Goal: Task Accomplishment & Management: Manage account settings

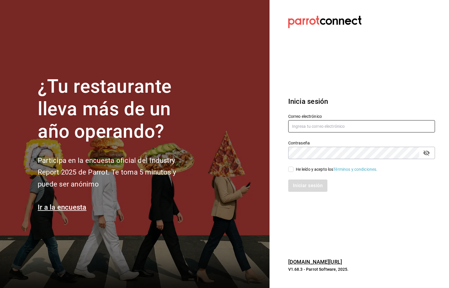
click at [302, 127] on input "text" at bounding box center [361, 126] width 147 height 12
type input "m"
type input "[EMAIL_ADDRESS][DOMAIN_NAME]"
click at [427, 153] on icon "passwordField" at bounding box center [426, 152] width 7 height 7
click at [290, 168] on input "He leído y acepto los Términos y condiciones." at bounding box center [290, 169] width 5 height 5
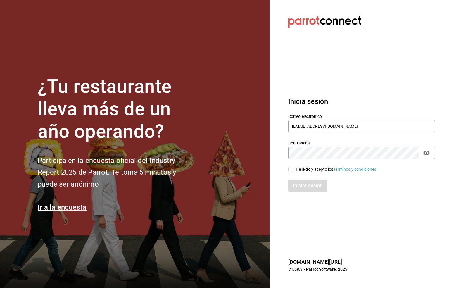
checkbox input "true"
click at [312, 189] on button "Iniciar sesión" at bounding box center [308, 186] width 40 height 12
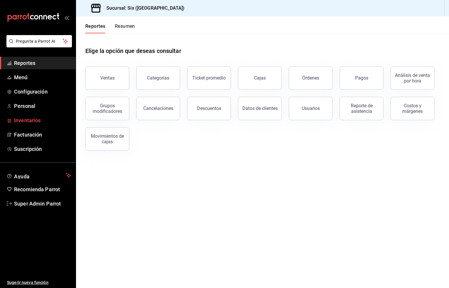
click at [27, 118] on span "Inventarios" at bounding box center [42, 120] width 57 height 8
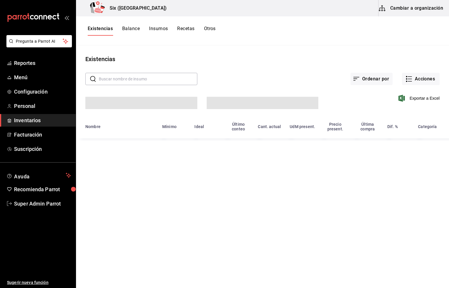
click at [417, 78] on button "Acciones" at bounding box center [421, 79] width 38 height 12
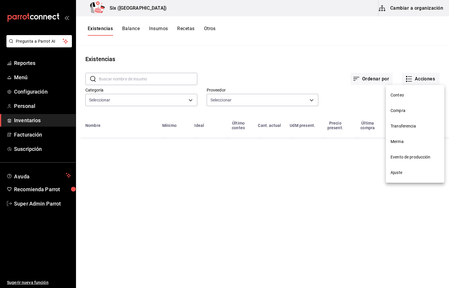
type input "6726fa7c-ebd1-468a-be4f-797538440bd2,1829156e-83d5-4c88-9ed6-274ab6ad0d78,d2a70…"
type input "62b17c37-f60d-4dfd-95df-6f2e64375c42,455b7f24-890b-4f53-bb8c-d0a7af9ed82a,fd435…"
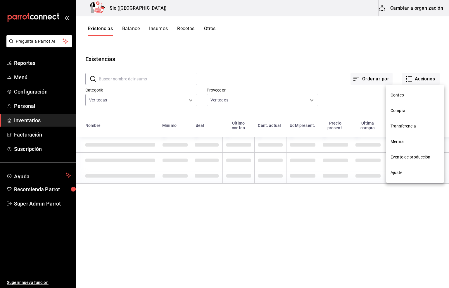
click at [394, 112] on span "Compra" at bounding box center [415, 111] width 49 height 6
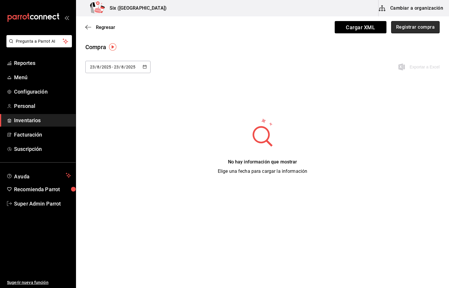
click at [411, 23] on button "Registrar compra" at bounding box center [415, 27] width 49 height 12
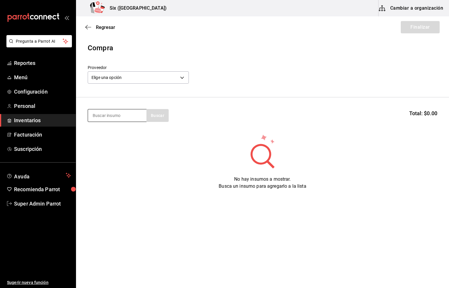
click at [104, 114] on input at bounding box center [117, 115] width 58 height 12
type input "ciga"
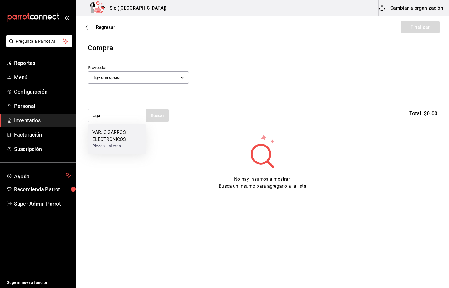
click at [110, 137] on div "VAR. CIGARROS ELECTRONICOS" at bounding box center [116, 136] width 49 height 14
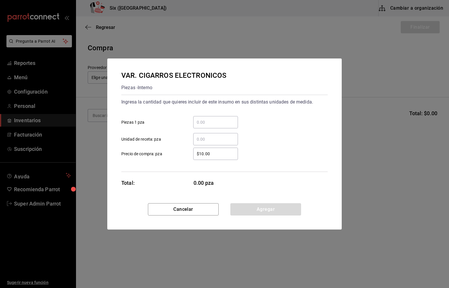
click at [200, 136] on input "​ Unidad de receta: pza" at bounding box center [215, 139] width 45 height 7
type input "10"
click at [261, 209] on button "Agregar" at bounding box center [265, 209] width 71 height 12
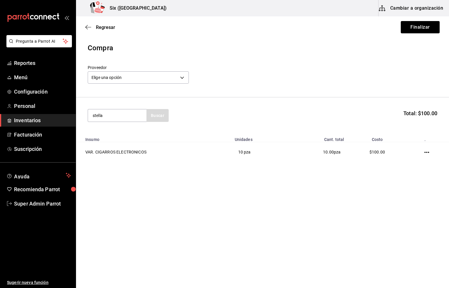
type input "stella"
click at [112, 136] on div "VAR. STELLA ARTROIS 330 ML" at bounding box center [116, 136] width 49 height 14
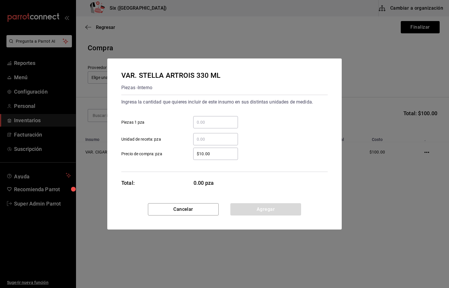
click at [207, 139] on input "​ Unidad de receta: pza" at bounding box center [215, 139] width 45 height 7
type input "24"
click at [249, 209] on button "Agregar" at bounding box center [265, 209] width 71 height 12
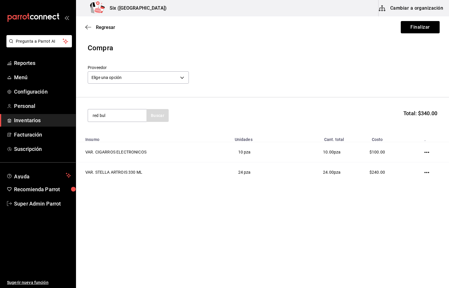
type input "red bul"
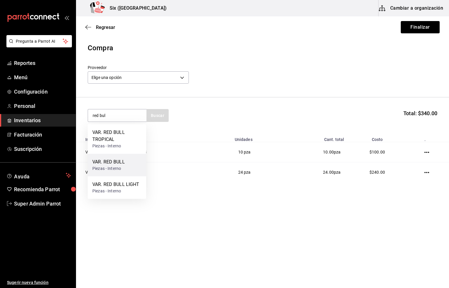
click at [112, 164] on div "VAR. RED BULL" at bounding box center [108, 161] width 32 height 7
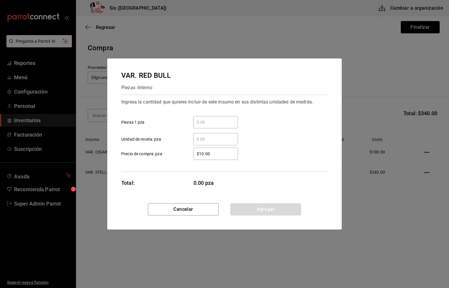
click at [203, 140] on input "​ Unidad de receta: pza" at bounding box center [215, 139] width 45 height 7
type input "48"
click at [266, 206] on button "Agregar" at bounding box center [265, 209] width 71 height 12
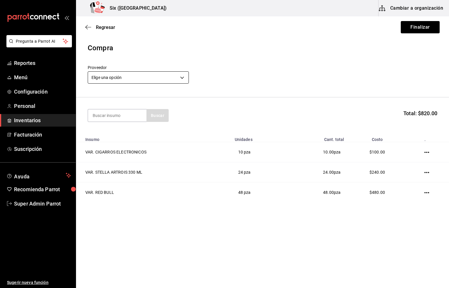
click at [125, 75] on body "Pregunta a Parrot AI Reportes Menú Configuración Personal Inventarios Facturaci…" at bounding box center [224, 127] width 449 height 255
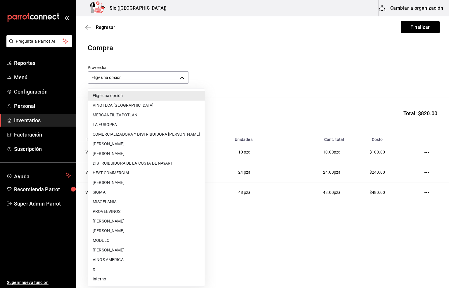
click at [95, 279] on li "Interno" at bounding box center [146, 279] width 117 height 10
type input "e92abefe-3c10-4da0-8aca-c4e45273ec9d"
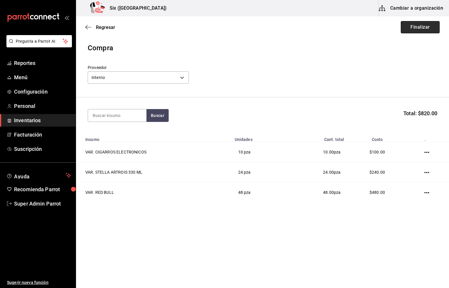
click at [411, 26] on button "Finalizar" at bounding box center [420, 27] width 39 height 12
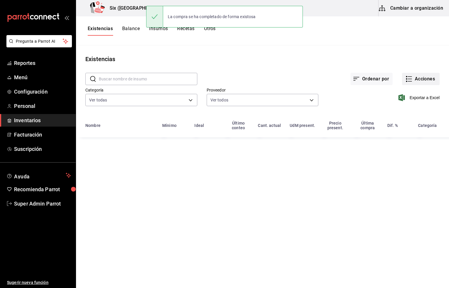
click at [423, 77] on button "Acciones" at bounding box center [421, 79] width 38 height 12
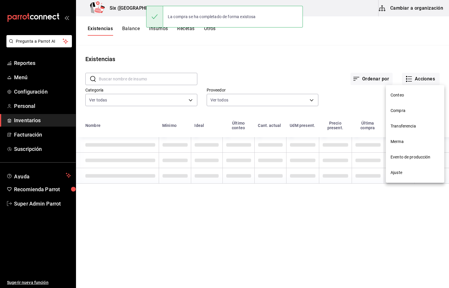
click at [392, 109] on span "Compra" at bounding box center [415, 111] width 49 height 6
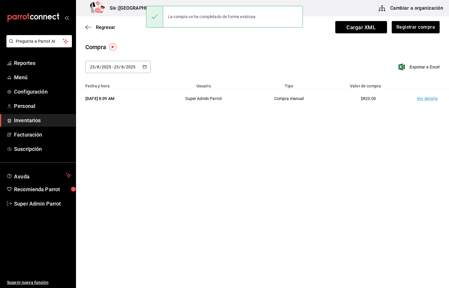
click at [428, 97] on td "Ver detalle" at bounding box center [428, 99] width 41 height 20
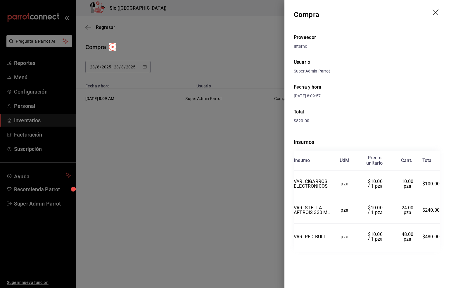
click at [434, 12] on icon "drag" at bounding box center [436, 12] width 7 height 7
